Goal: Find specific page/section: Find specific page/section

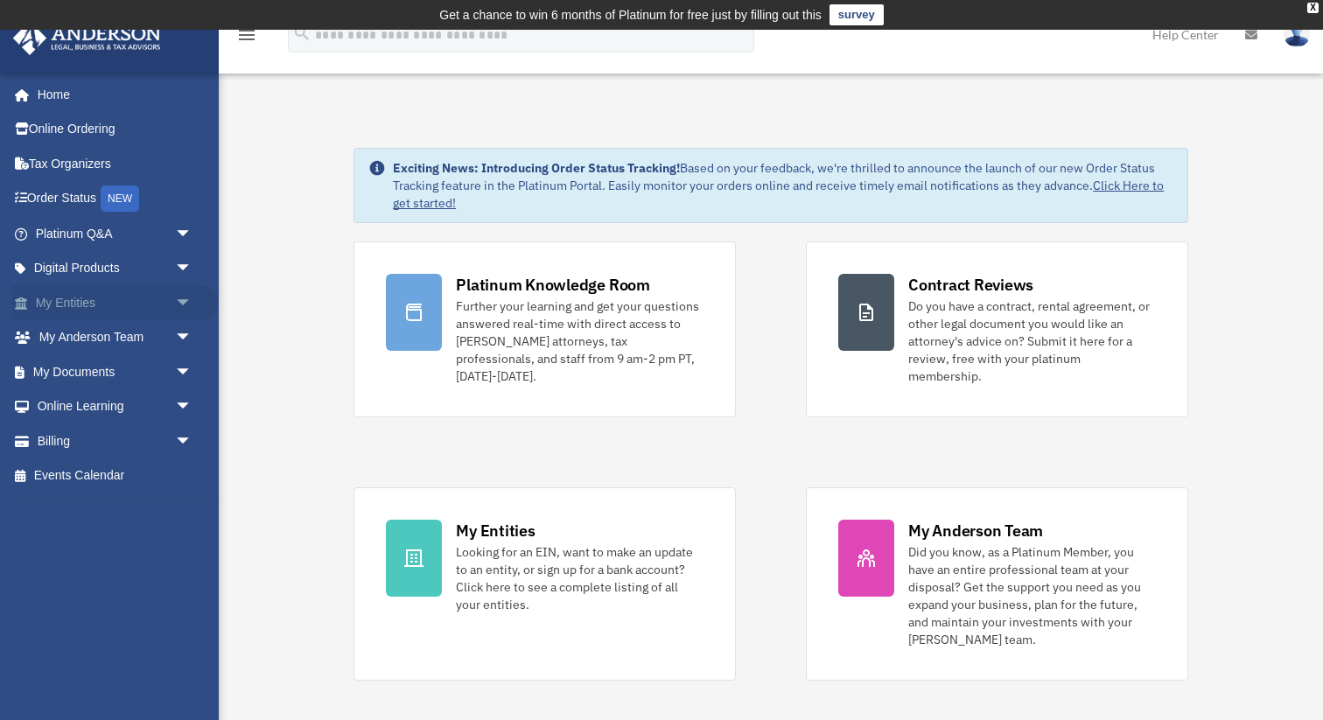
click at [164, 301] on link "My Entities arrow_drop_down" at bounding box center [115, 302] width 206 height 35
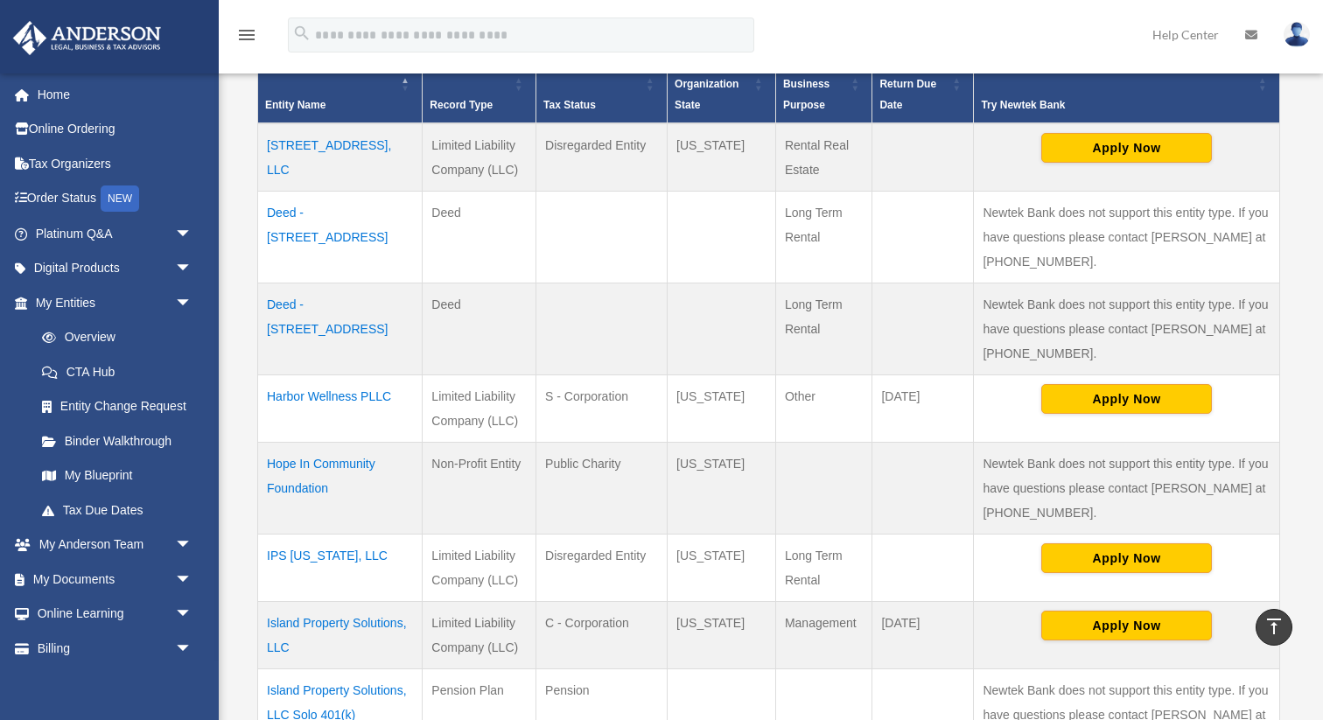
scroll to position [401, 0]
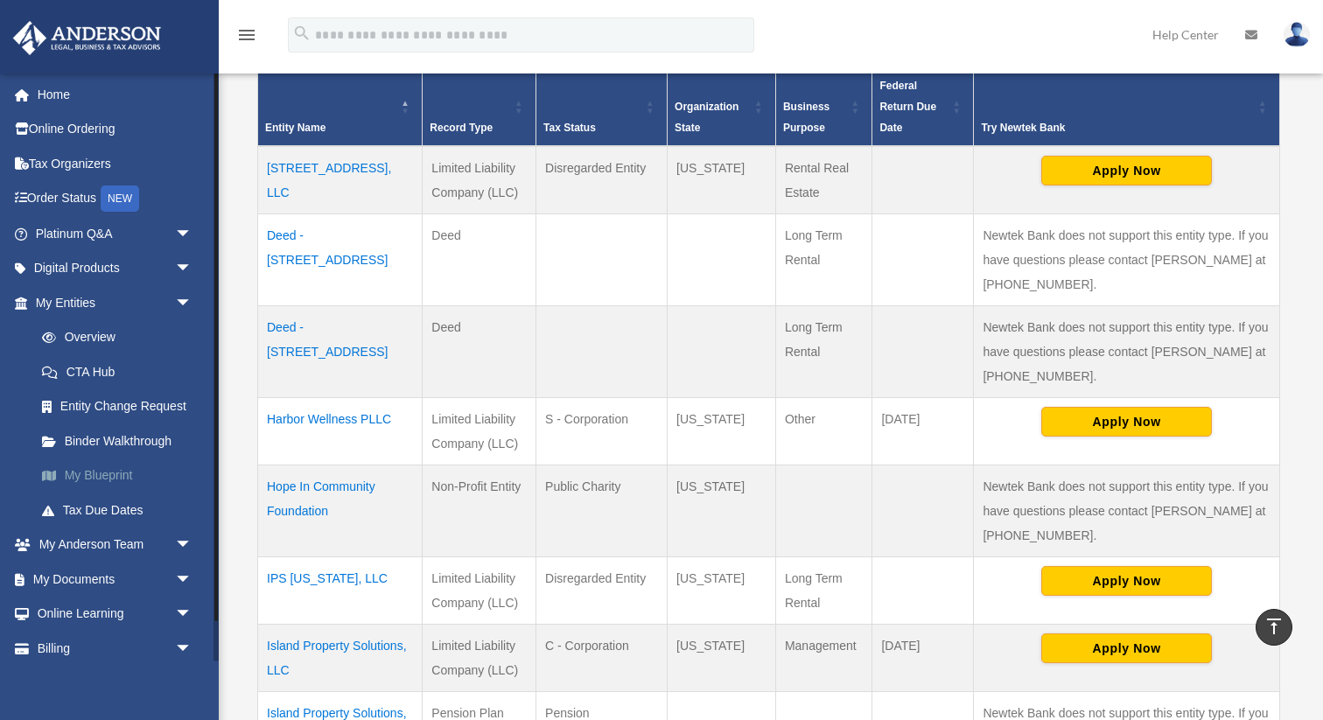
click at [109, 472] on link "My Blueprint" at bounding box center [121, 475] width 194 height 35
